Goal: Task Accomplishment & Management: Manage account settings

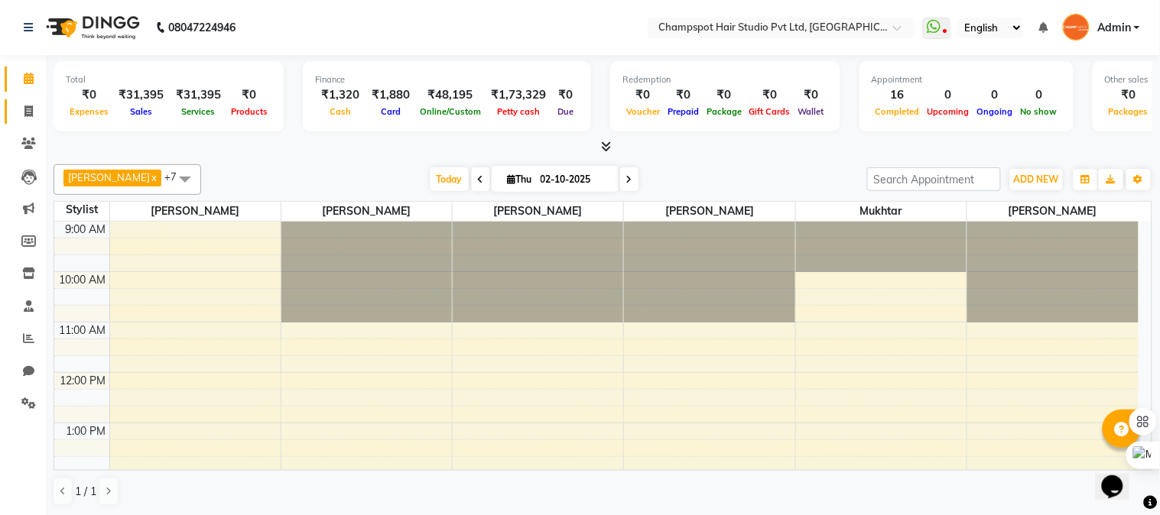
click at [27, 103] on span at bounding box center [28, 112] width 27 height 18
select select "7690"
select select "service"
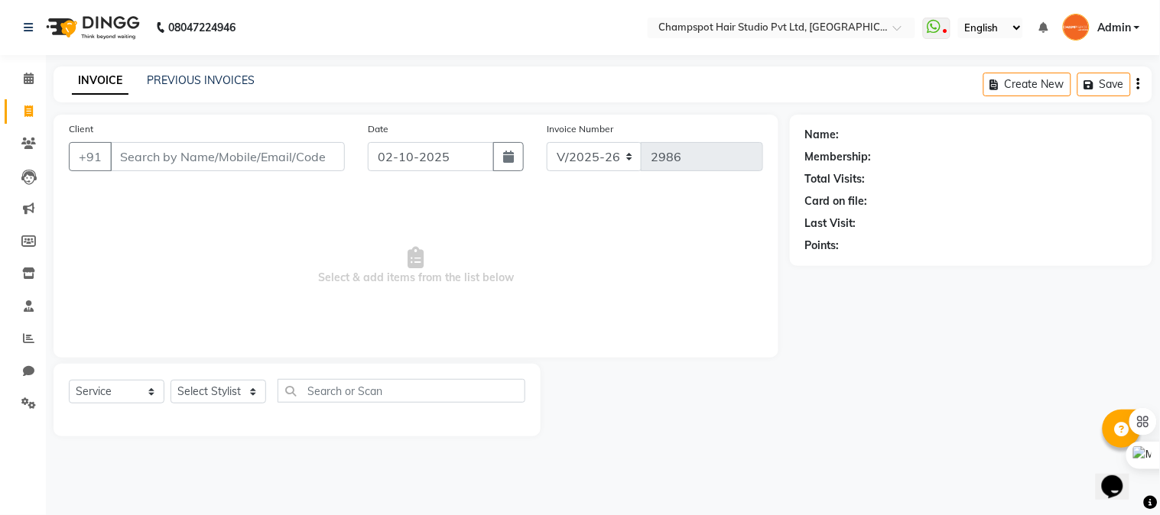
click at [1139, 85] on icon "button" at bounding box center [1138, 84] width 3 height 1
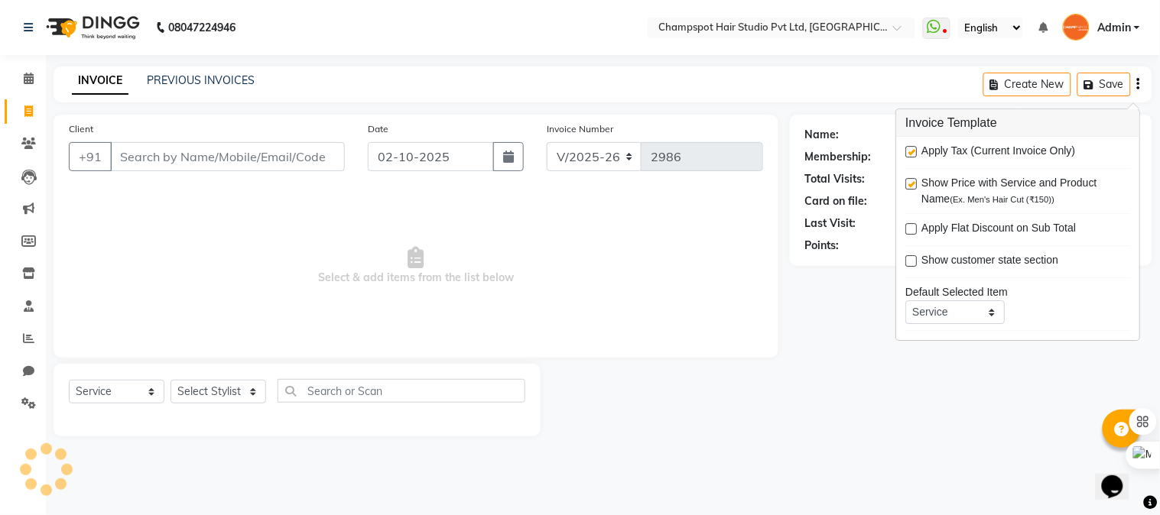
click at [812, 131] on div "Name:" at bounding box center [822, 135] width 34 height 16
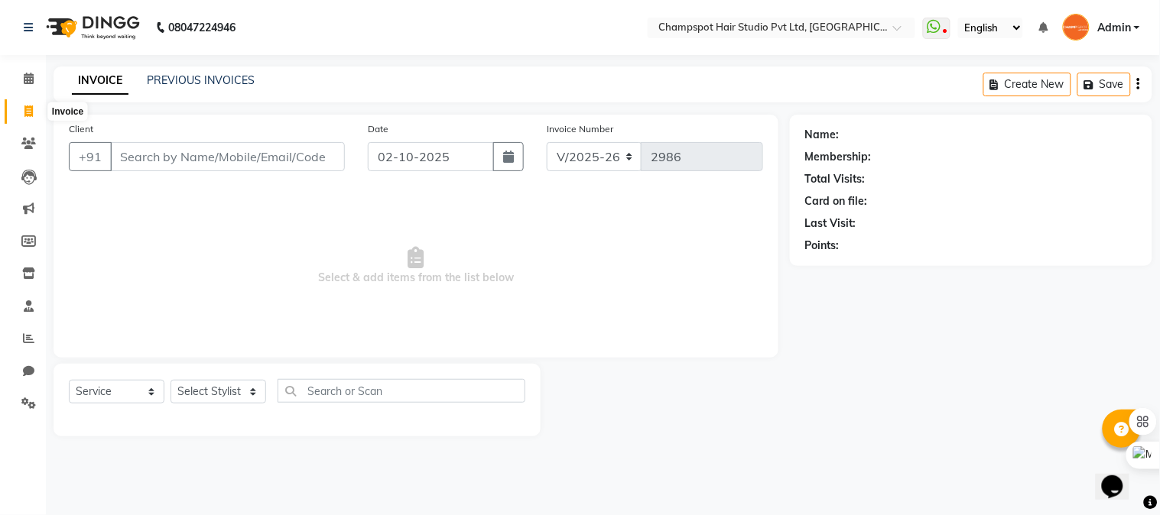
click at [31, 111] on icon at bounding box center [28, 111] width 8 height 11
click at [31, 89] on link "Calendar" at bounding box center [23, 79] width 37 height 25
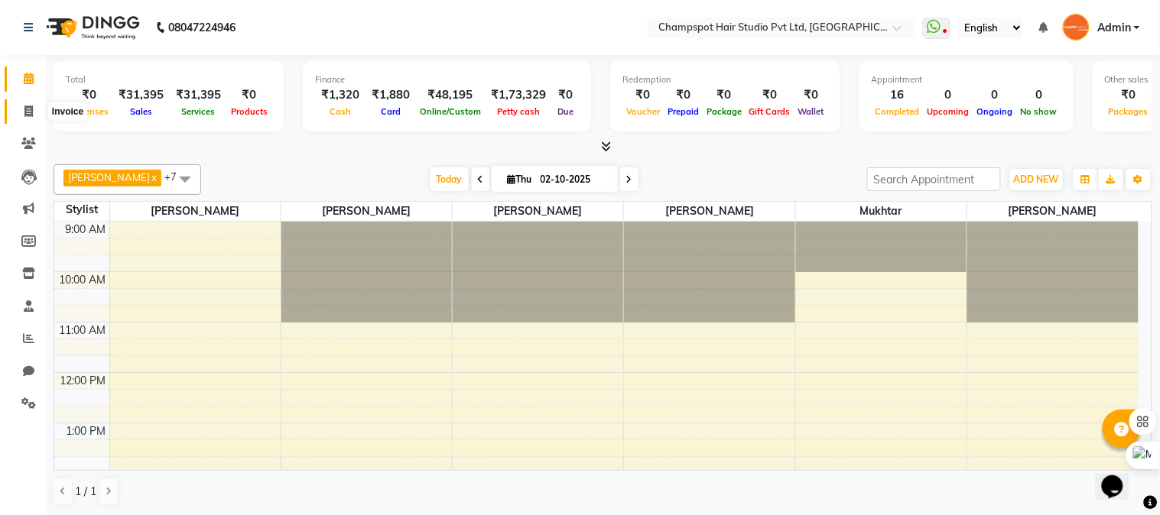
click at [24, 109] on icon at bounding box center [28, 111] width 8 height 11
select select "7690"
select select "service"
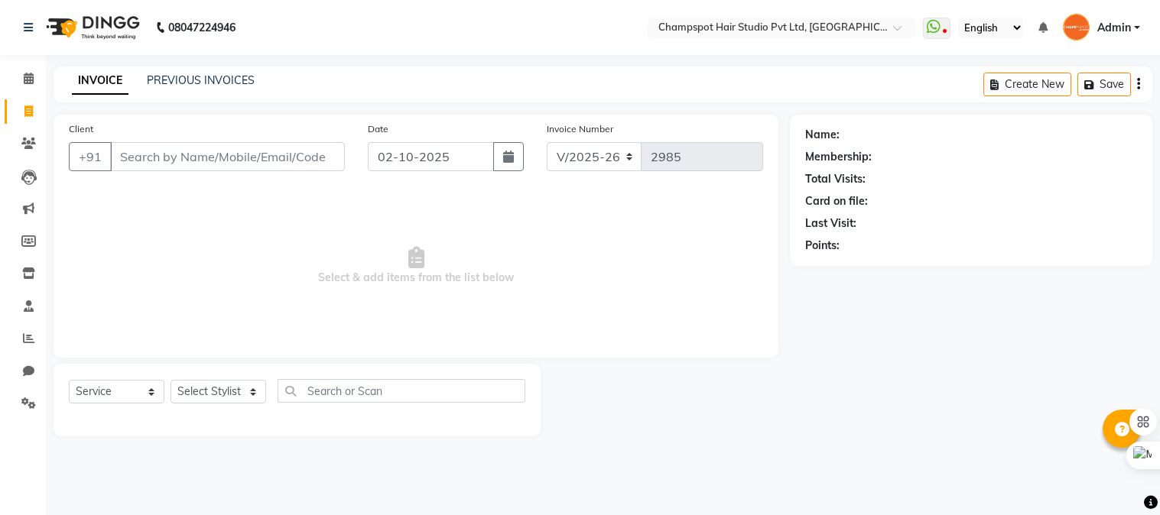
select select "7690"
select select "service"
click at [13, 76] on link "Calendar" at bounding box center [23, 79] width 37 height 25
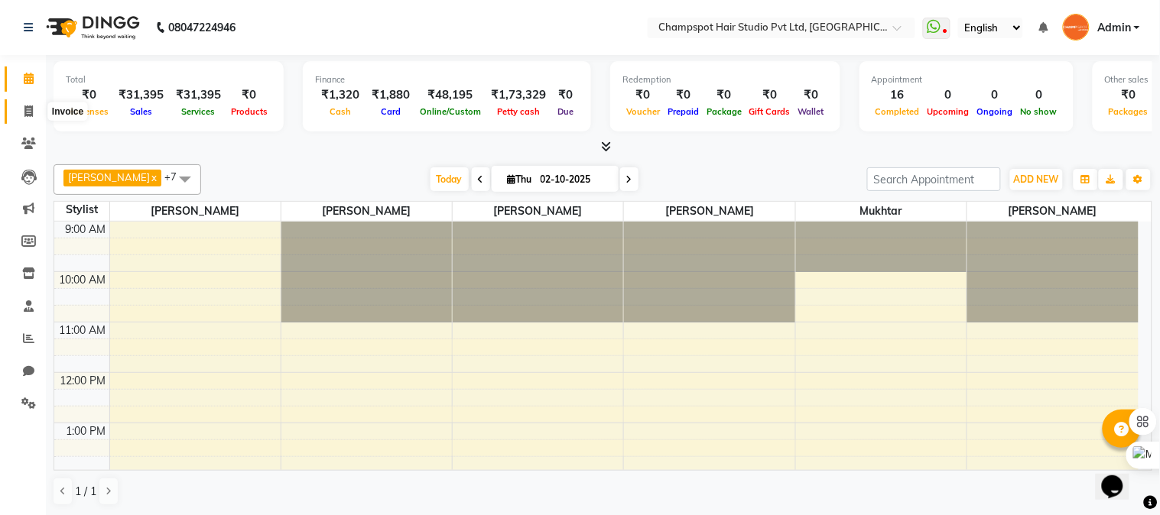
click at [26, 110] on icon at bounding box center [28, 111] width 8 height 11
select select "service"
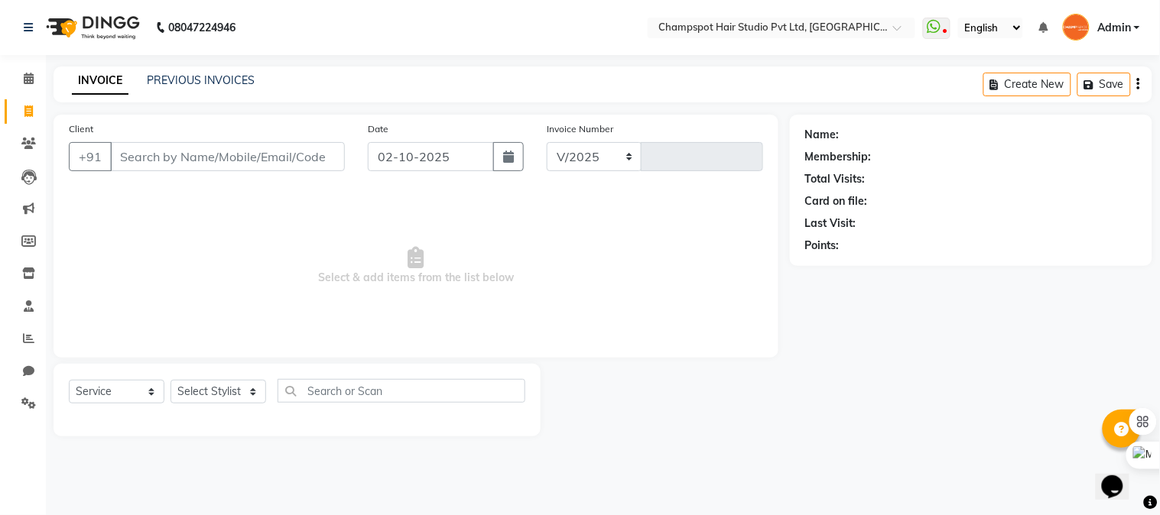
select select "7690"
type input "2986"
click at [21, 78] on span at bounding box center [28, 79] width 27 height 18
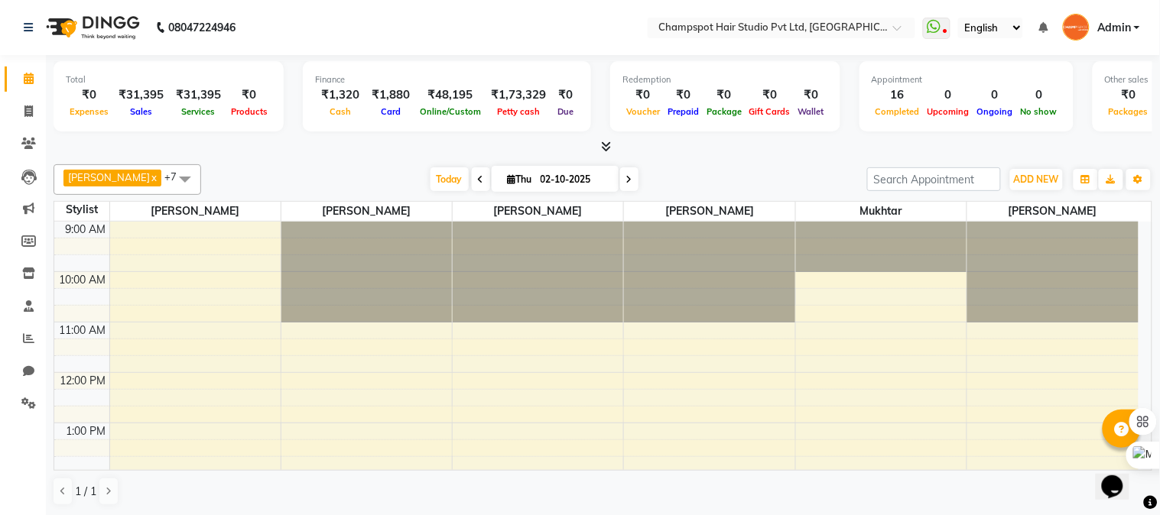
click at [1117, 35] on link "Admin" at bounding box center [1101, 27] width 77 height 25
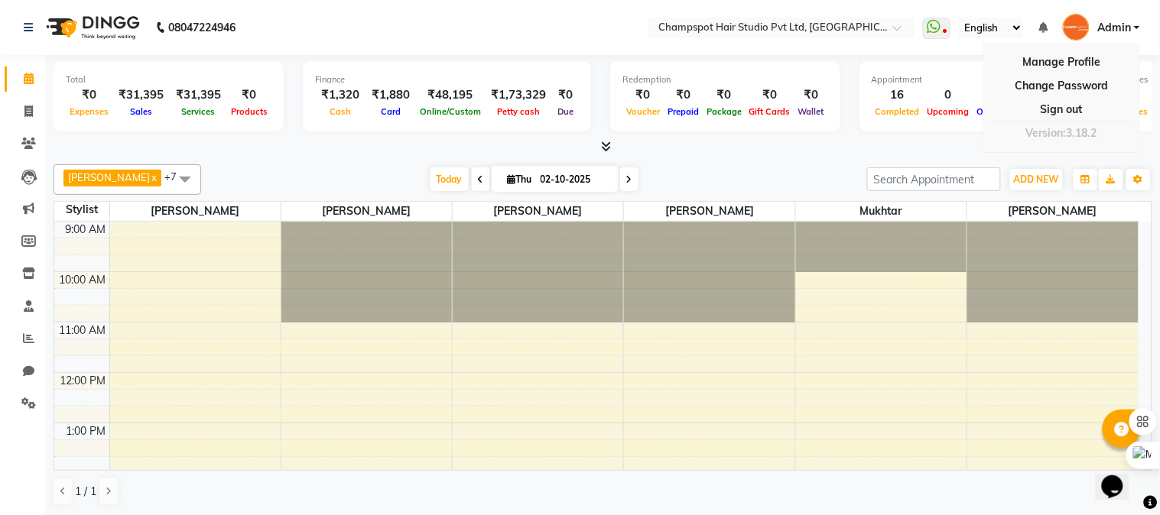
click at [418, 33] on nav "08047224946 Select Location × Champspot Hair Studio Pvt Ltd, Chembur WhatsApp S…" at bounding box center [580, 27] width 1160 height 55
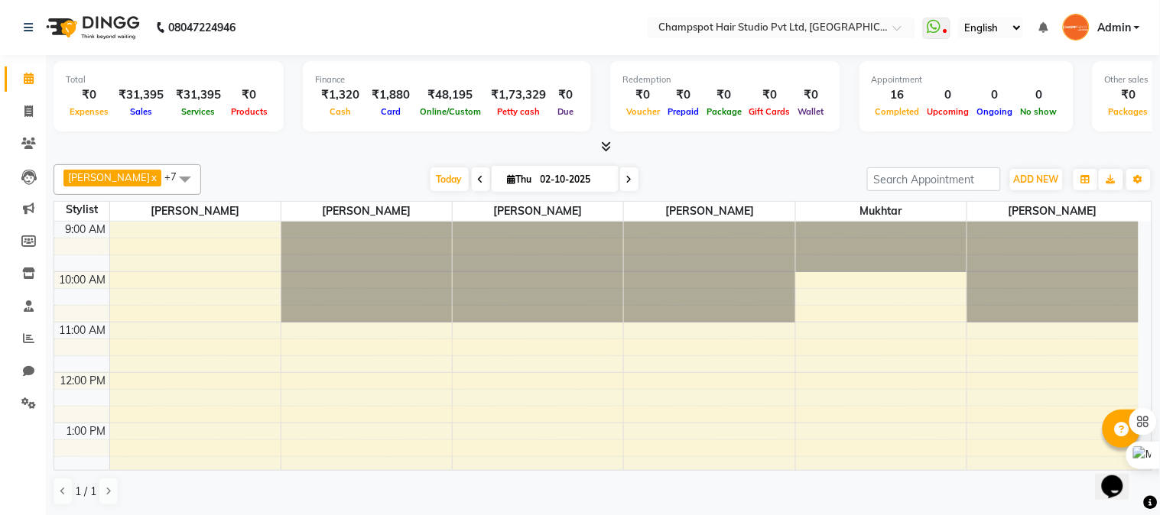
click at [605, 141] on icon at bounding box center [606, 146] width 10 height 11
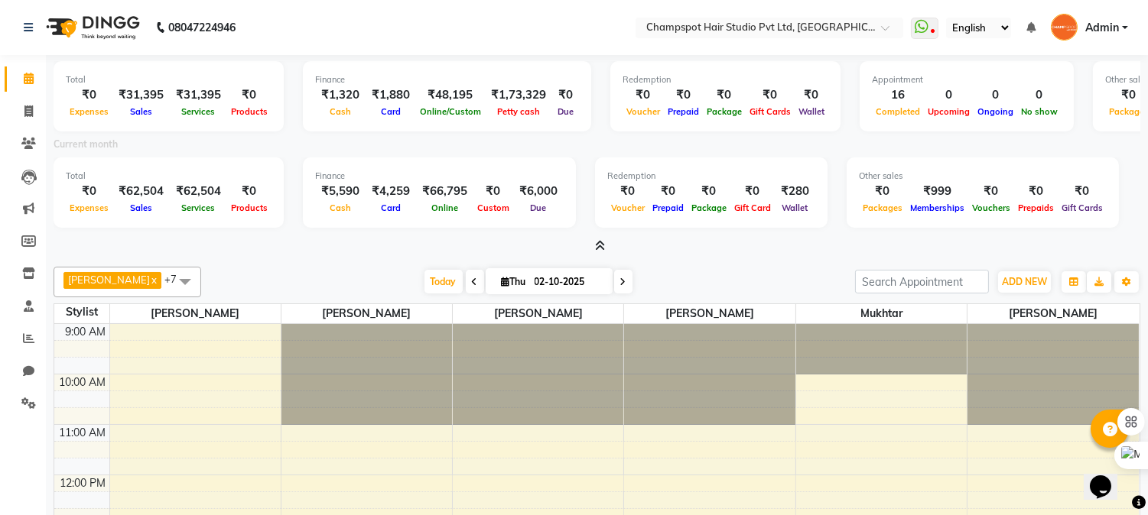
click at [135, 185] on div "₹62,504" at bounding box center [140, 192] width 57 height 18
click at [153, 155] on div "Current month" at bounding box center [596, 146] width 1109 height 21
click at [1110, 23] on span "Admin" at bounding box center [1102, 28] width 34 height 16
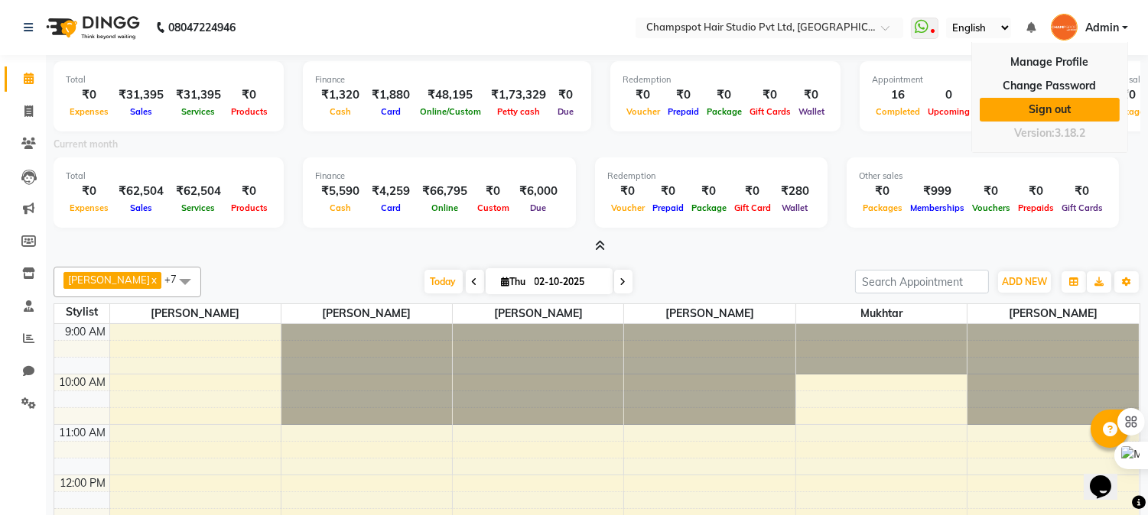
click at [1034, 104] on link "Sign out" at bounding box center [1049, 110] width 140 height 24
